Goal: Find specific page/section: Find specific page/section

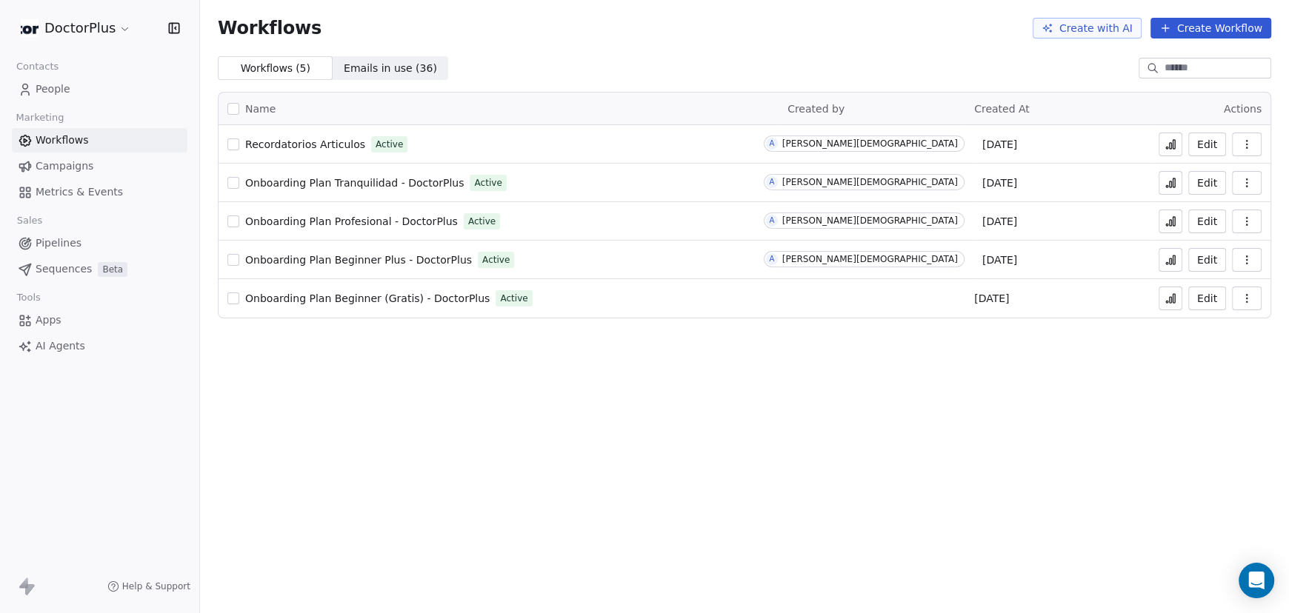
click at [53, 89] on span "People" at bounding box center [53, 90] width 35 height 16
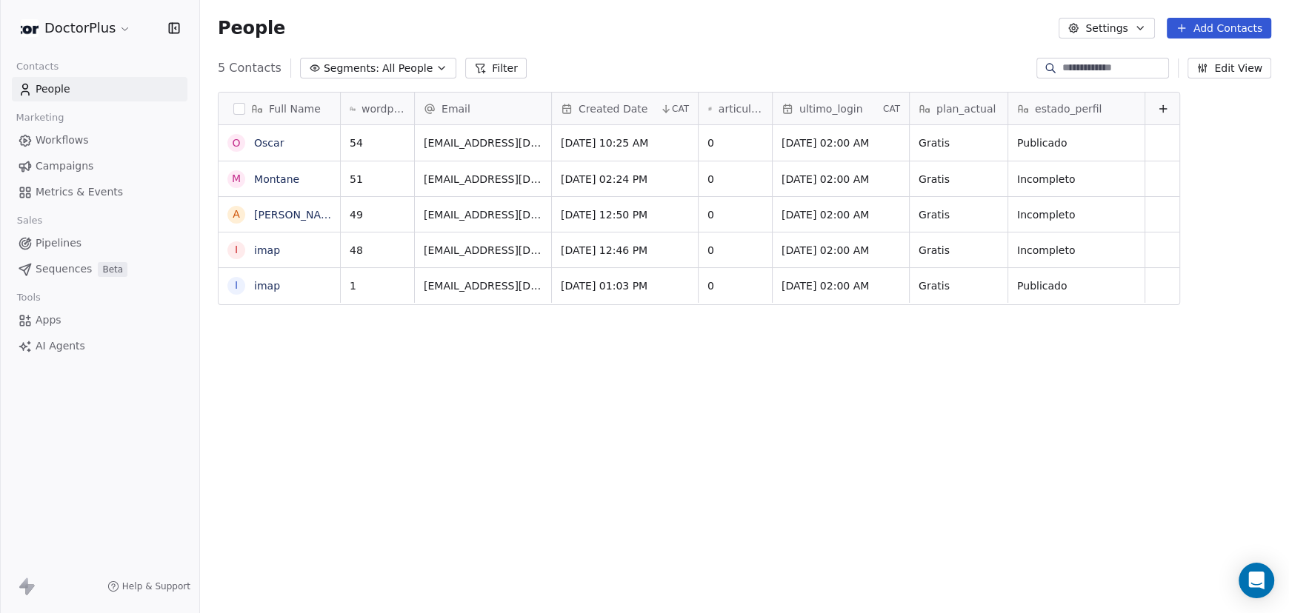
scroll to position [528, 1077]
